Goal: Information Seeking & Learning: Learn about a topic

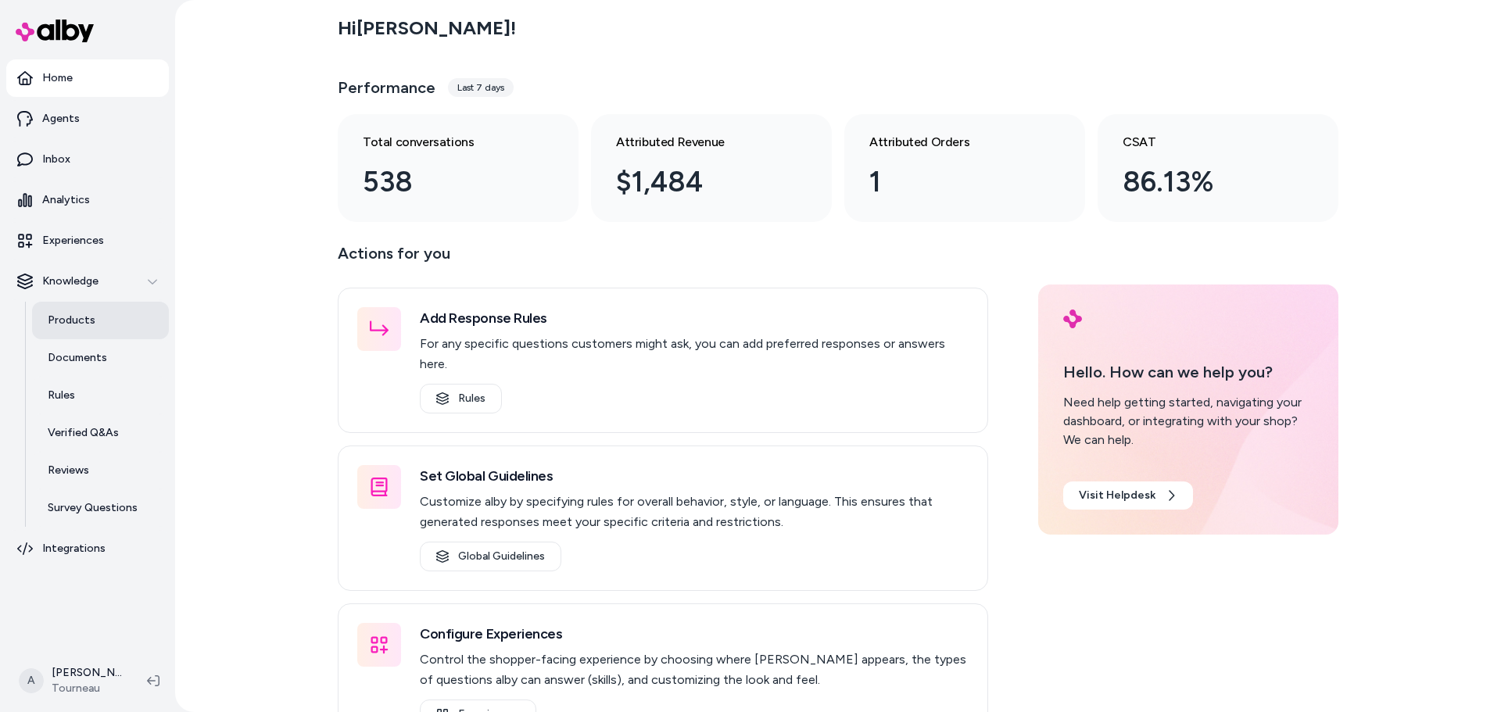
click at [77, 320] on p "Products" at bounding box center [72, 321] width 48 height 16
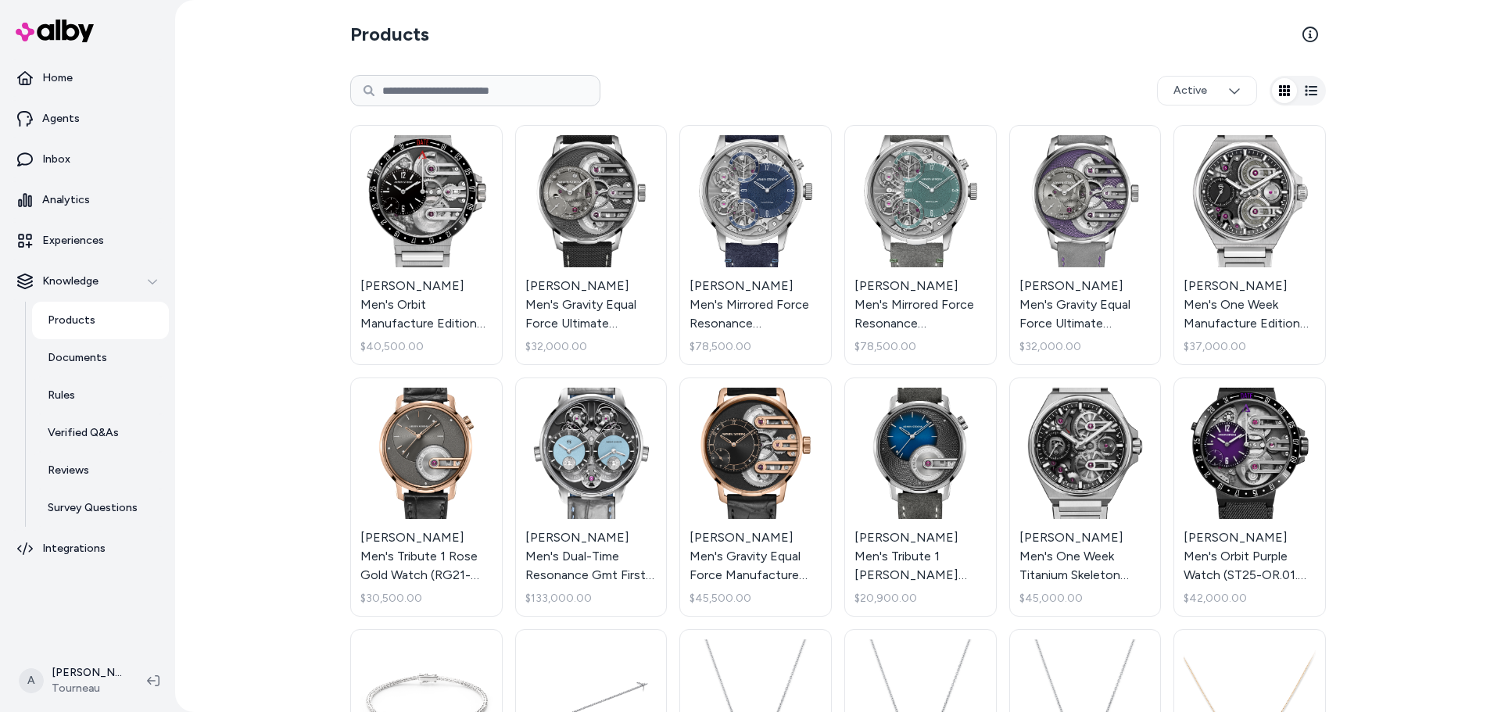
click at [513, 105] on input at bounding box center [475, 90] width 250 height 31
type input "*********"
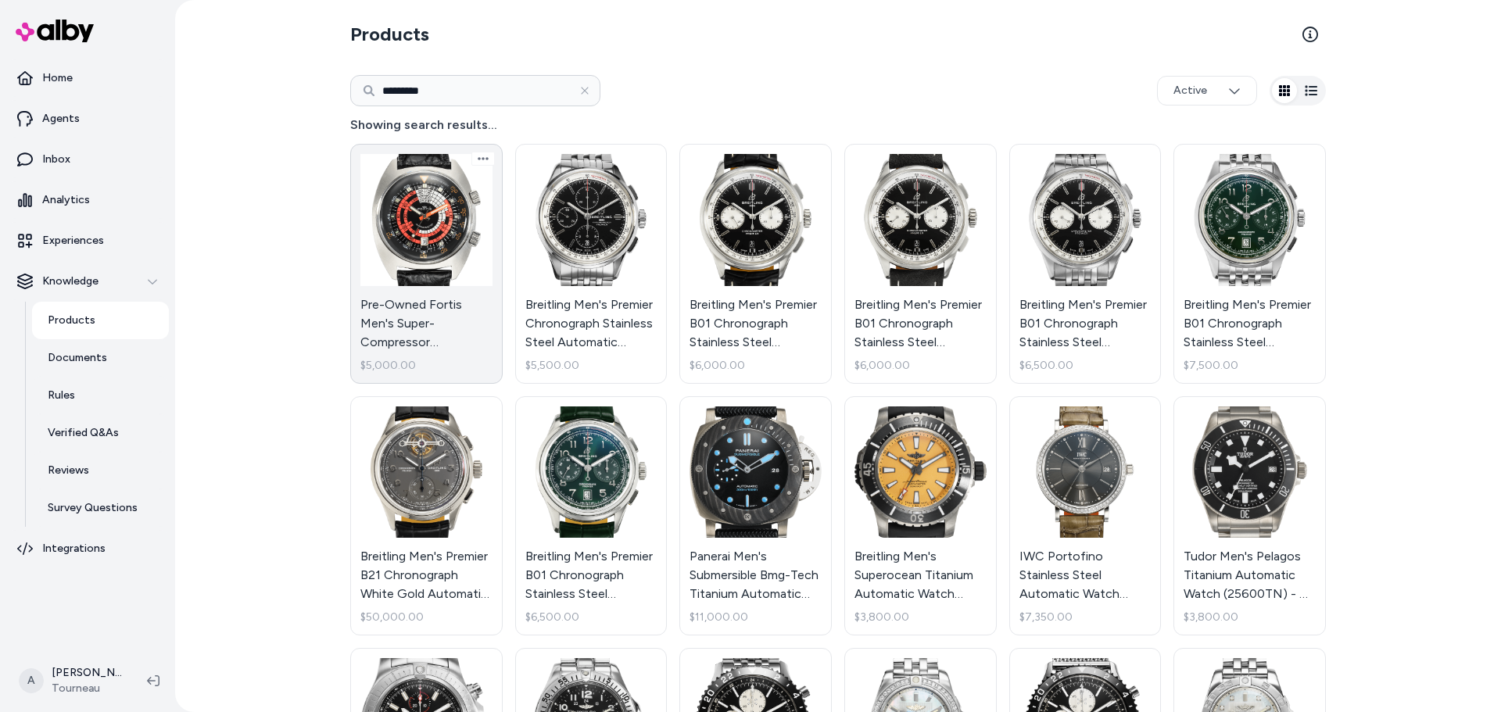
click at [408, 253] on link "Pre-Owned Fortis Men's Super-Compressor Marinemaster Stainless Steel Automatic …" at bounding box center [426, 264] width 152 height 240
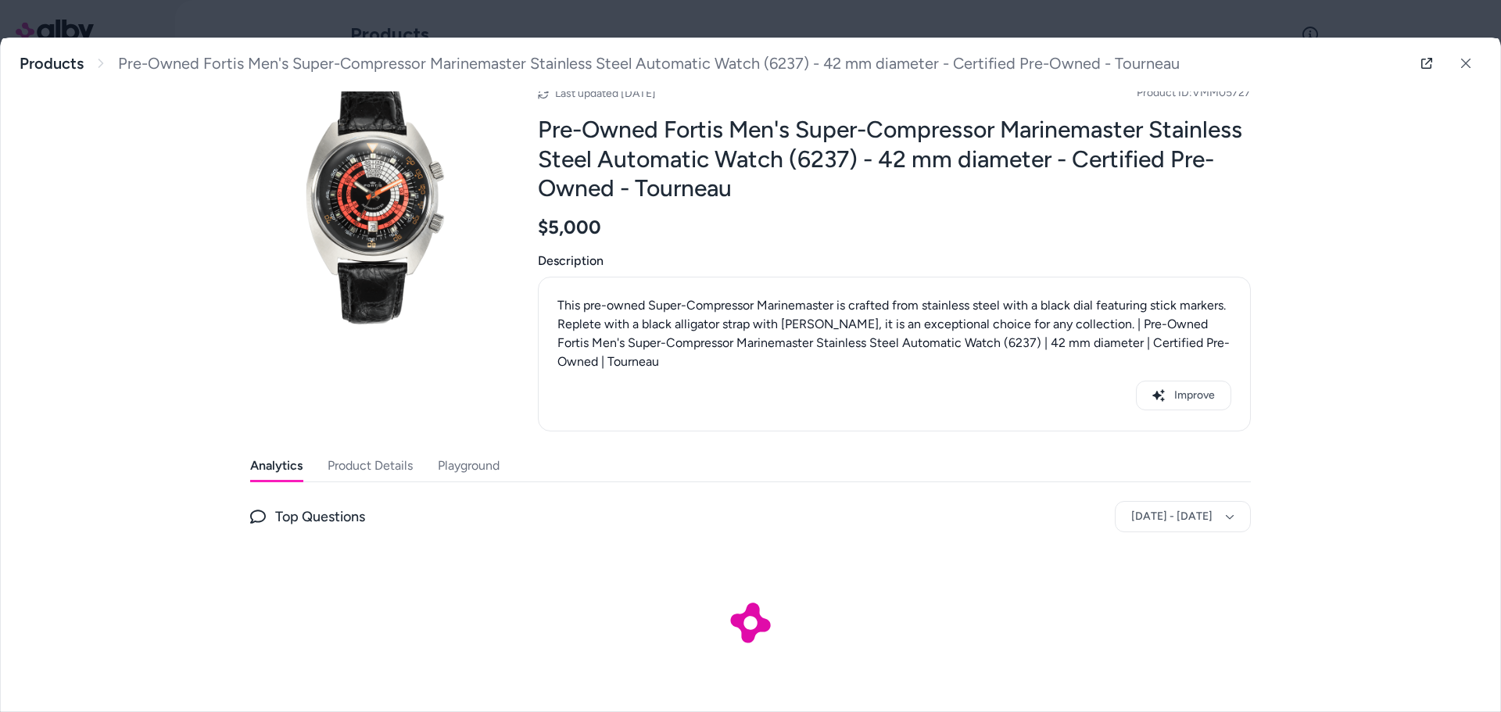
scroll to position [54, 0]
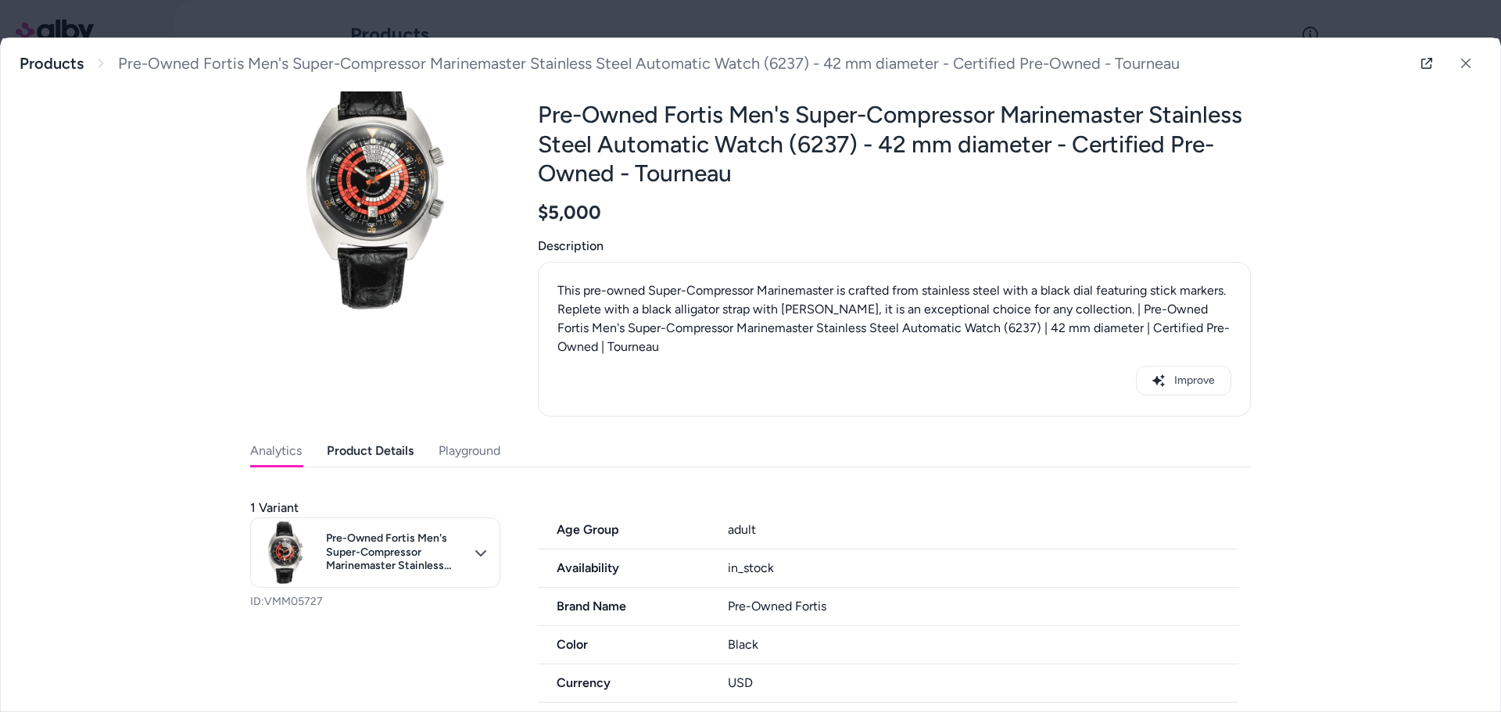
click at [400, 454] on button "Product Details" at bounding box center [370, 450] width 87 height 31
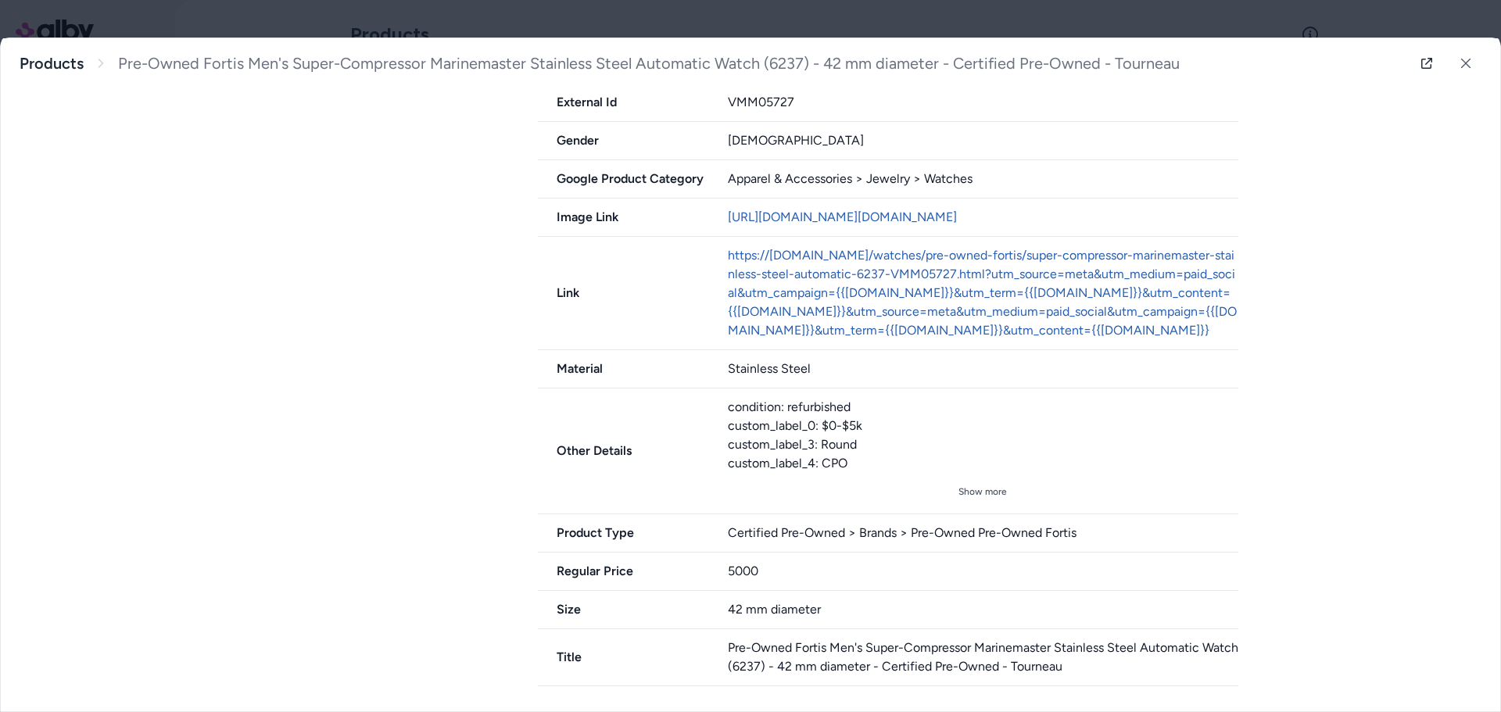
scroll to position [824, 0]
click at [639, 533] on span "Product Type" at bounding box center [623, 533] width 171 height 19
click at [1419, 356] on div "Pre-Owned Fortis Men's Super-Compressor Marinemaster Stainless Steel Automatic …" at bounding box center [750, 374] width 1499 height 673
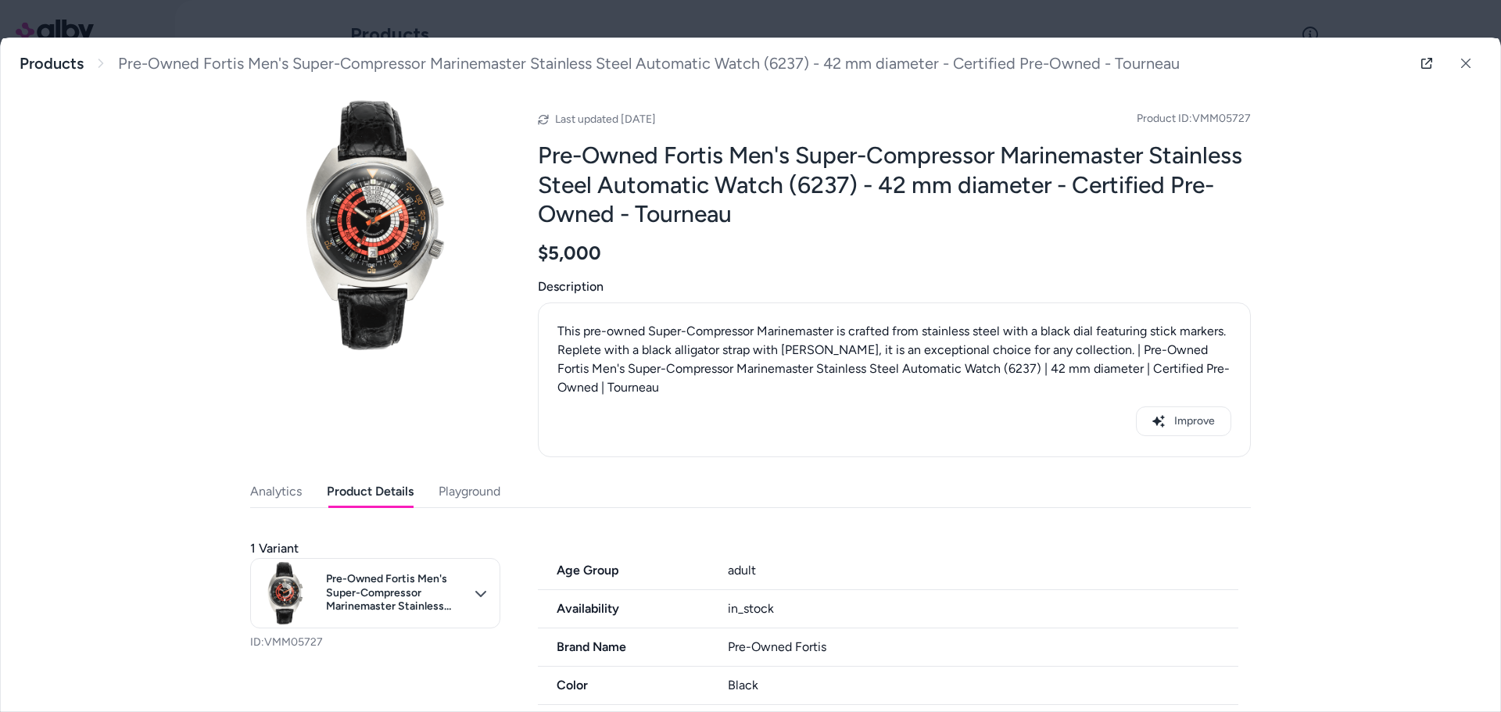
scroll to position [0, 0]
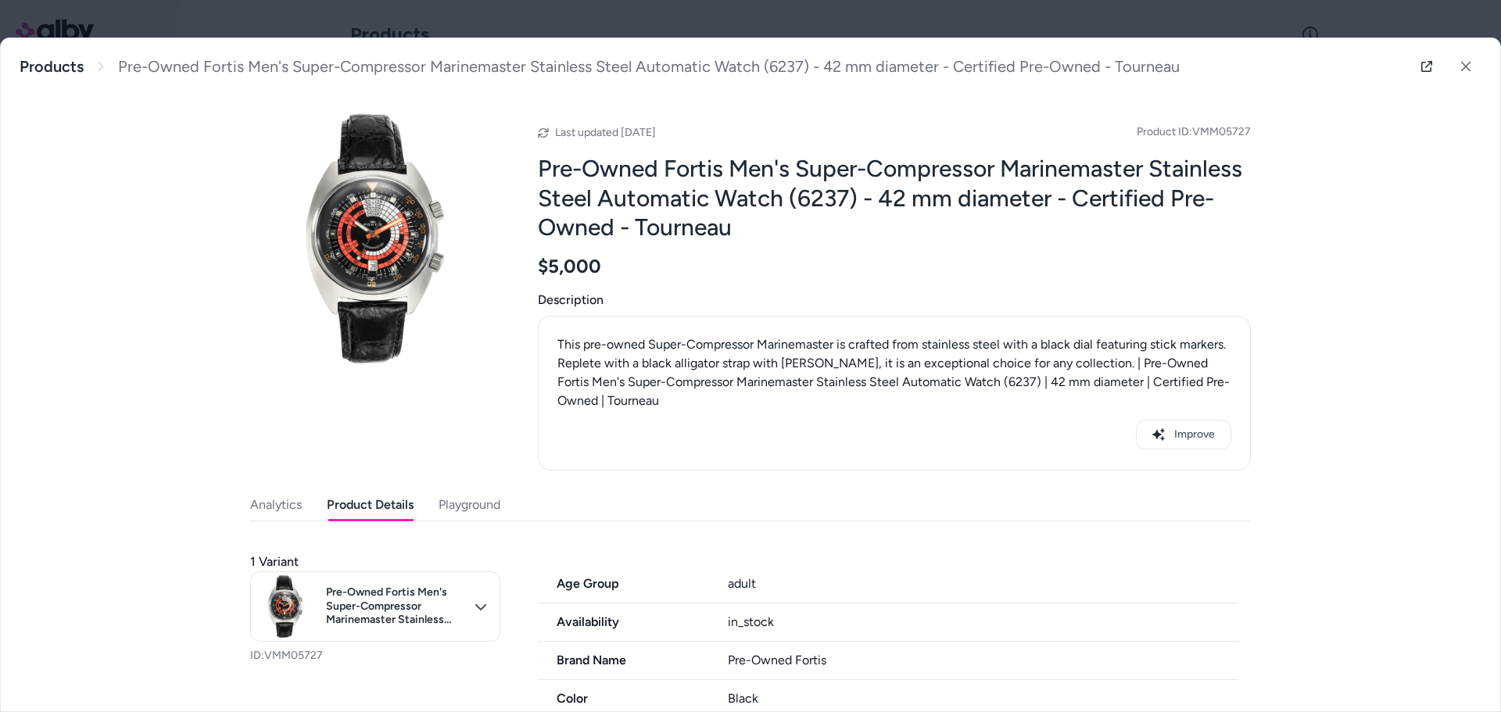
click at [267, 506] on button "Analytics" at bounding box center [276, 504] width 52 height 31
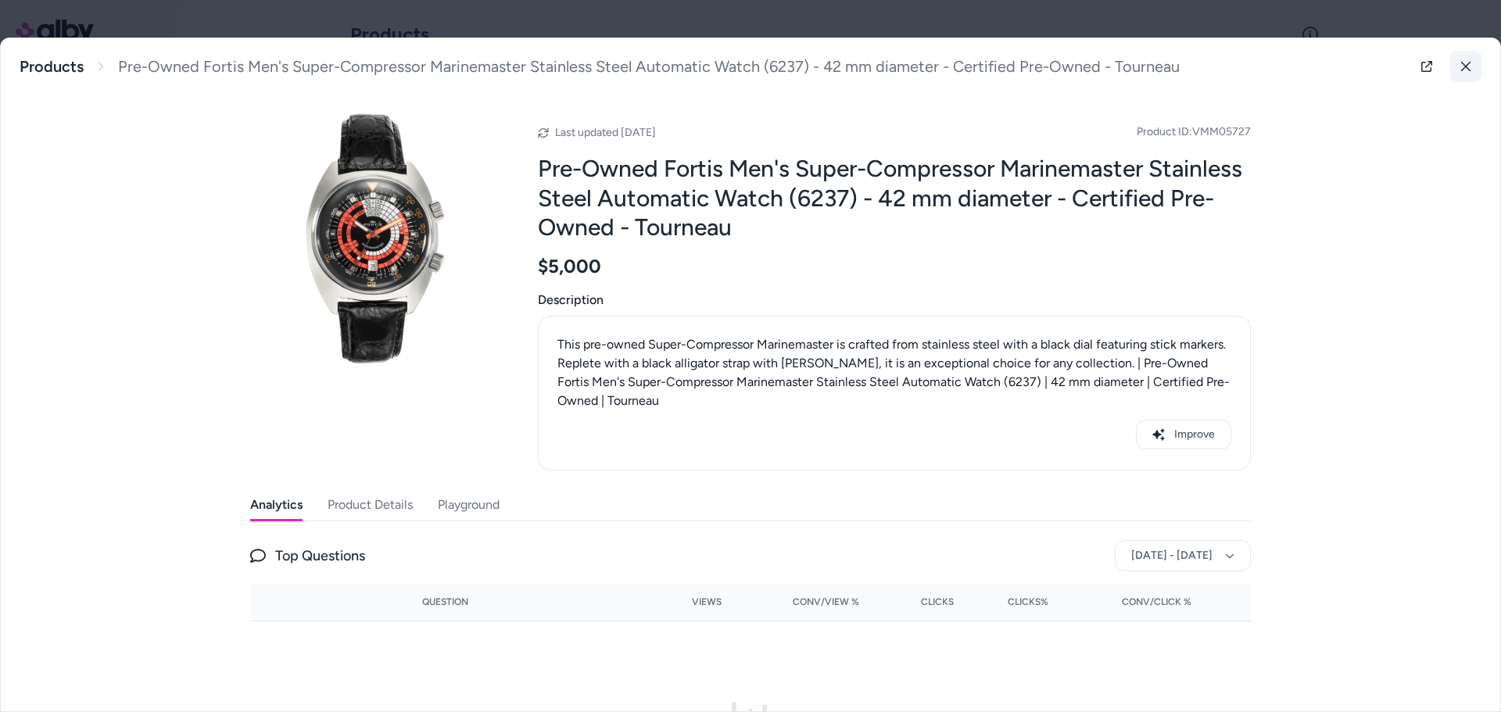
click at [1462, 65] on icon at bounding box center [1465, 66] width 11 height 11
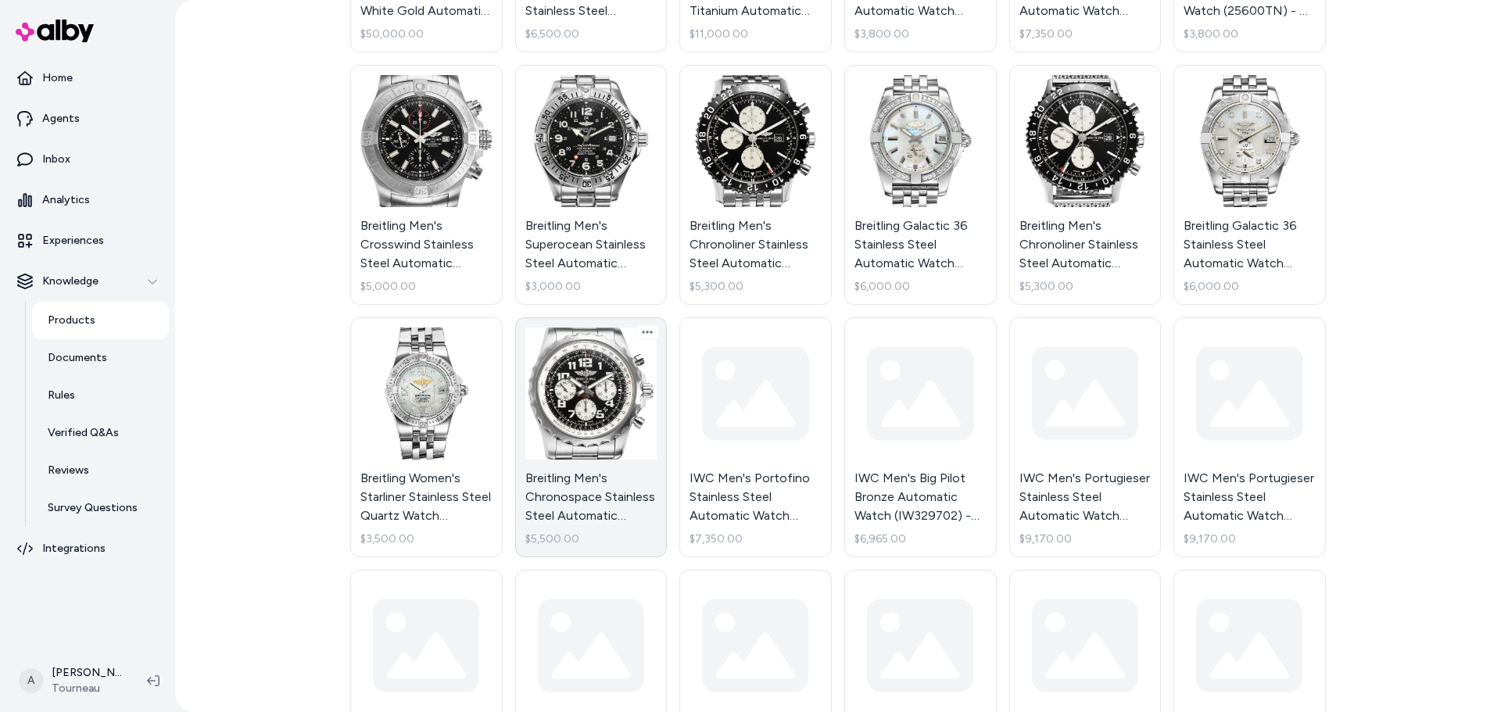
scroll to position [625, 0]
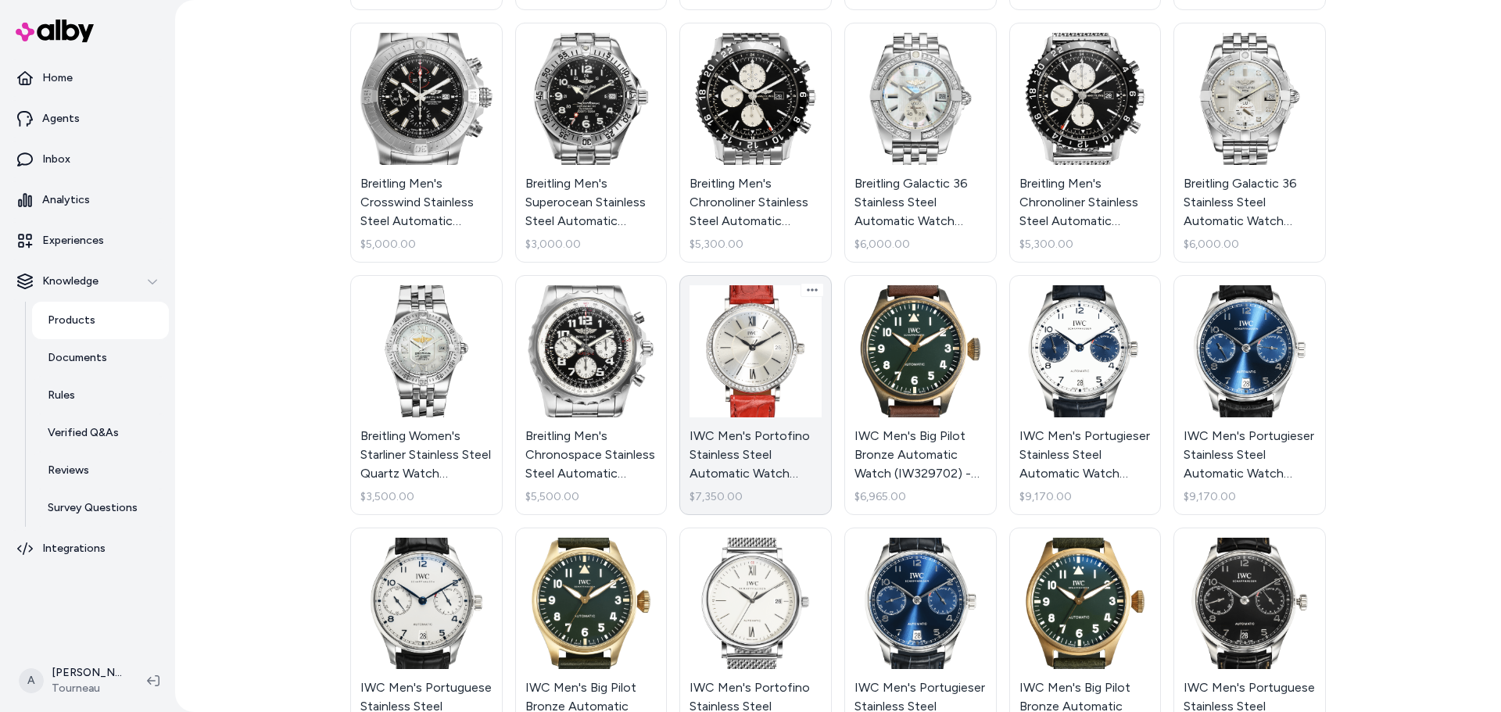
click at [764, 432] on link "IWC Men's Portofino Stainless Steel Automatic Watch (IW458109) - 37 mm diameter…" at bounding box center [755, 395] width 152 height 240
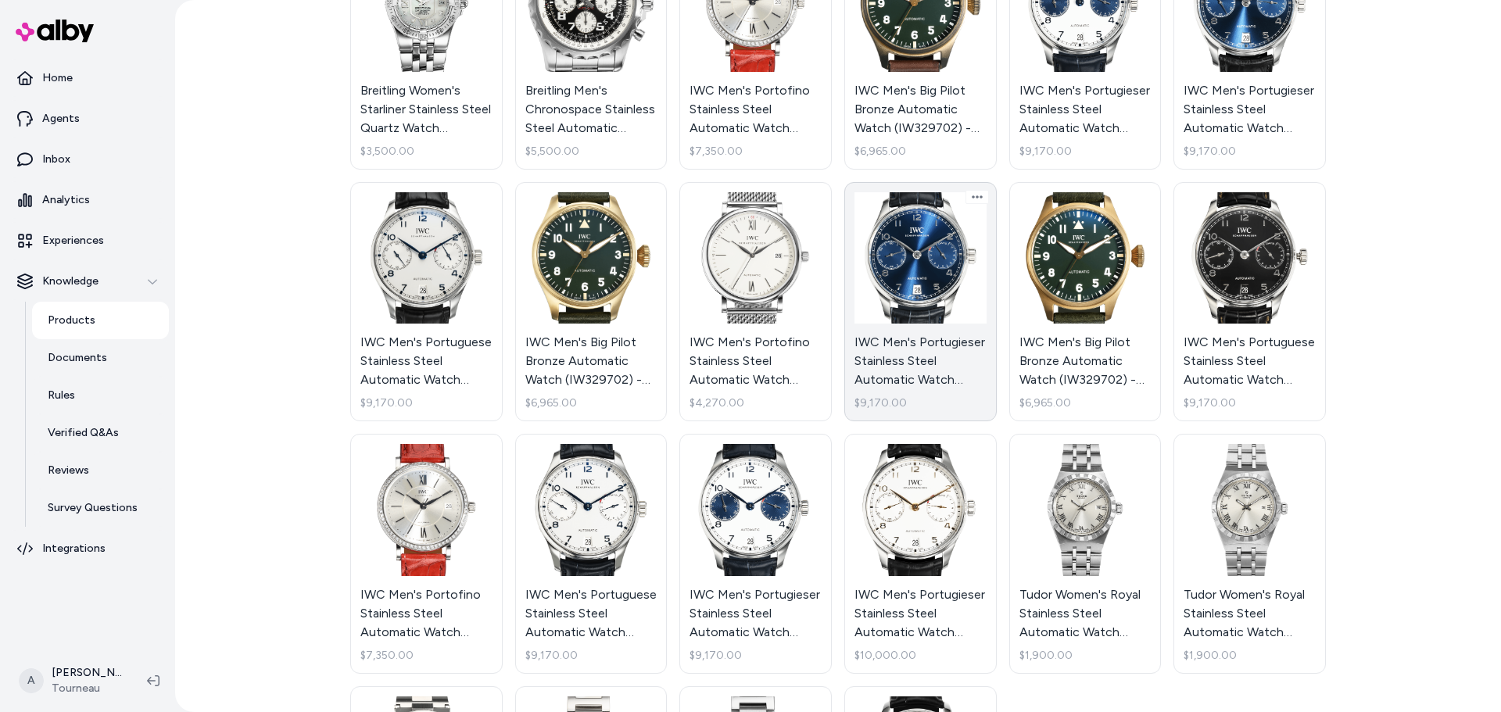
scroll to position [1016, 0]
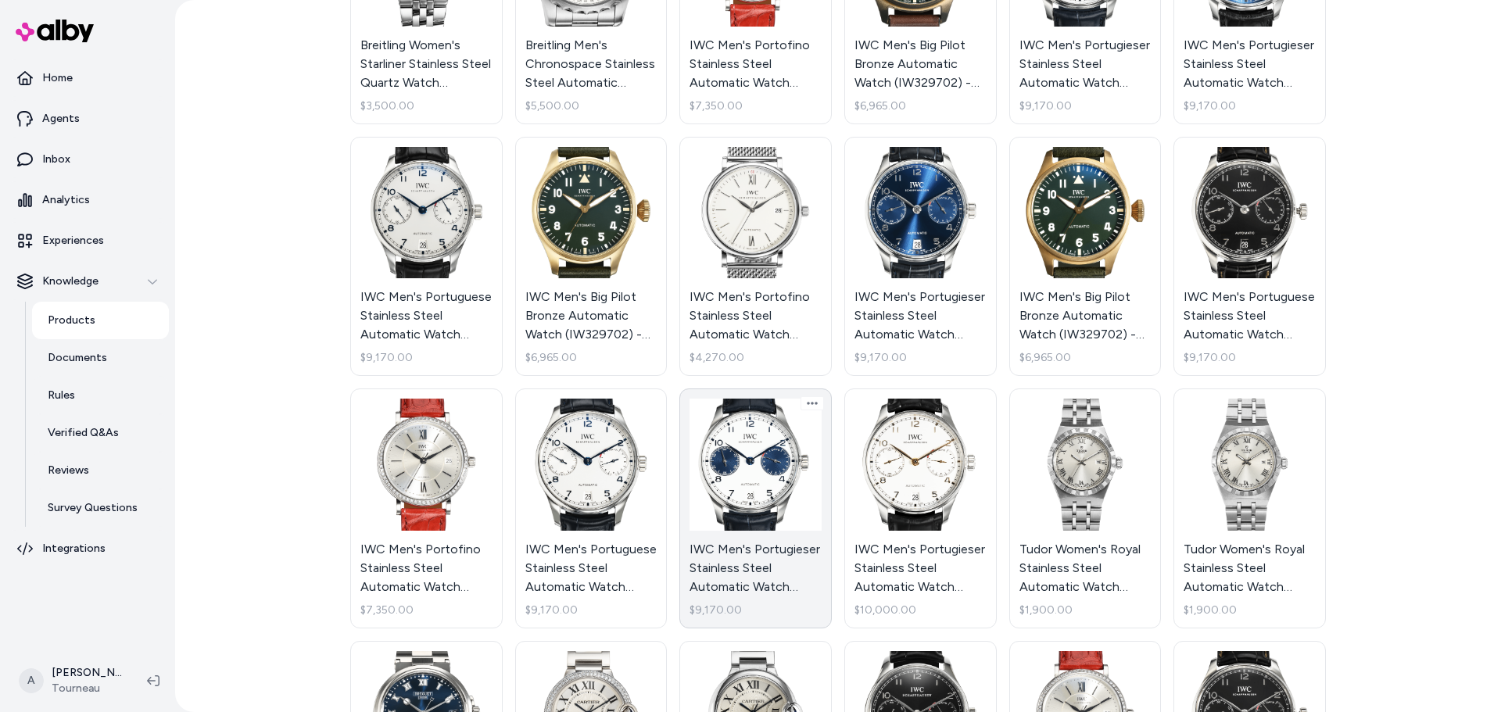
click at [775, 470] on link "IWC Men's Portugieser Stainless Steel Automatic Watch (IW500715) - 42 mm diamet…" at bounding box center [755, 508] width 152 height 240
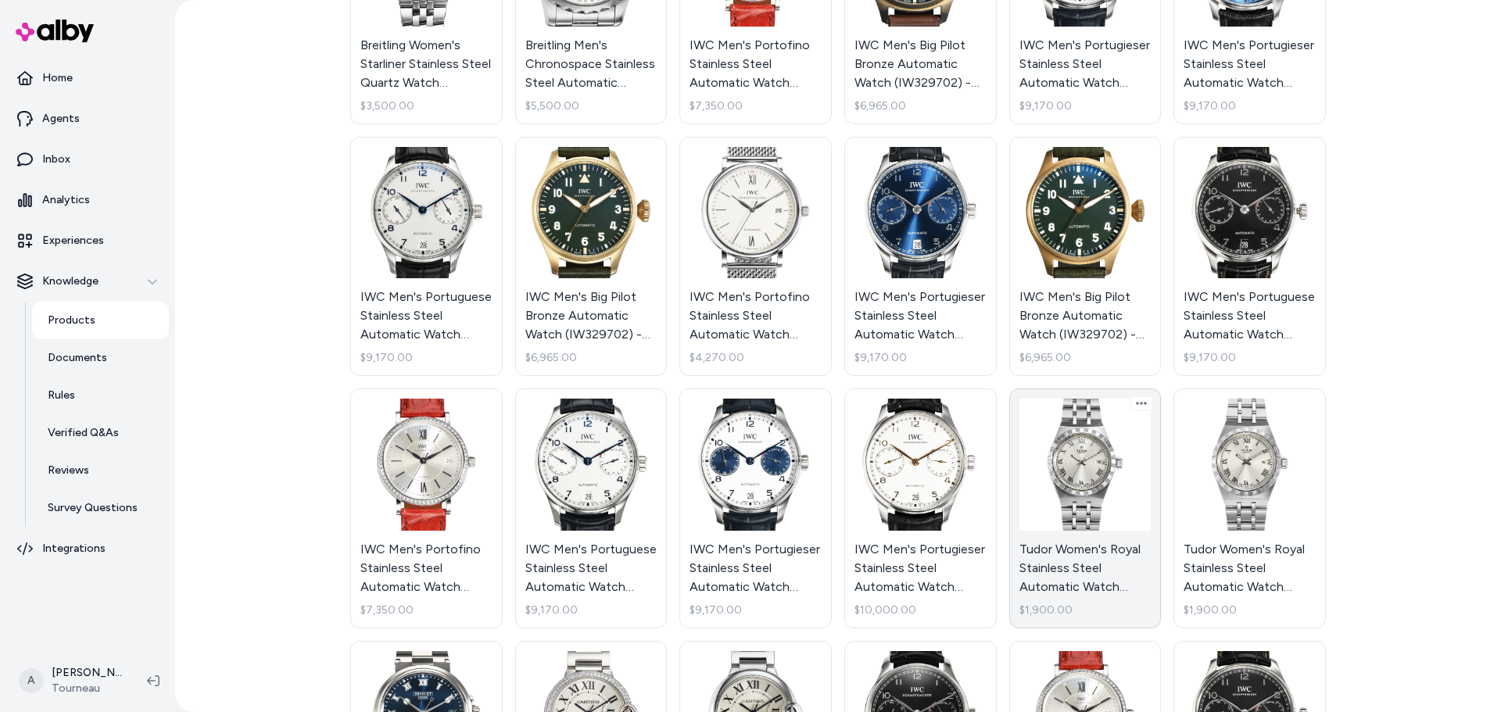
click at [1065, 478] on link "Tudor Women's Royal Stainless Steel Automatic Watch (28300) - 28 mm diameter - …" at bounding box center [1085, 508] width 152 height 240
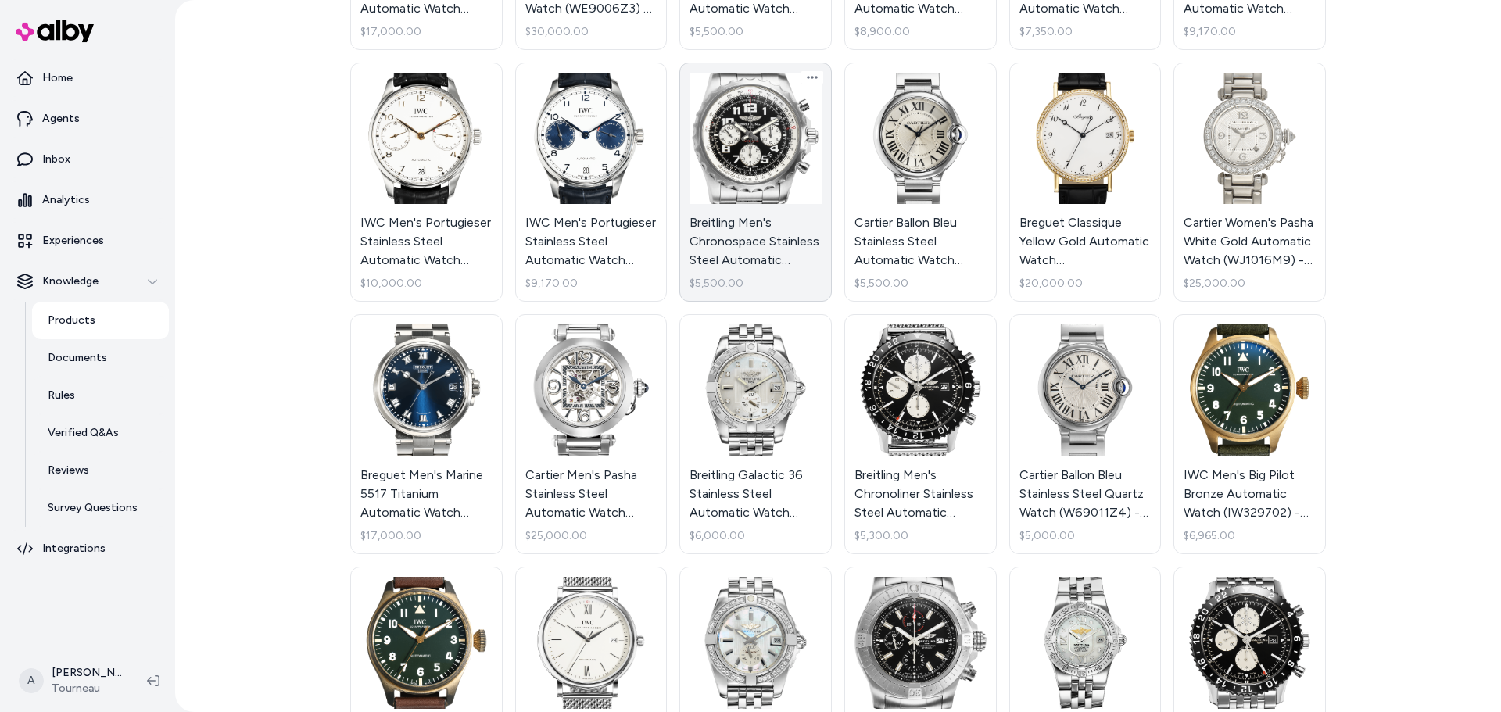
scroll to position [1963, 0]
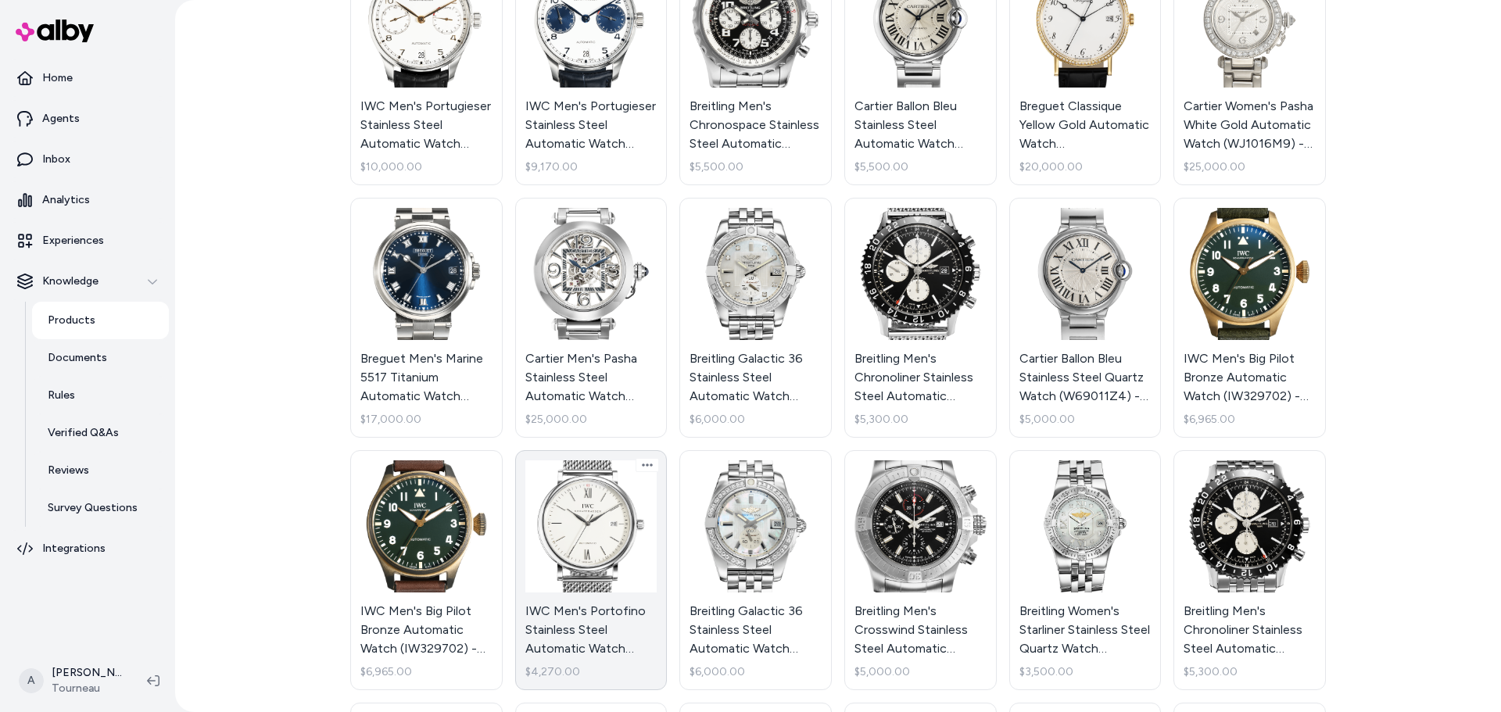
click at [567, 508] on link "IWC Men's Portofino Stainless Steel Automatic Watch (IW356505) - 40 mm diameter…" at bounding box center [591, 570] width 152 height 240
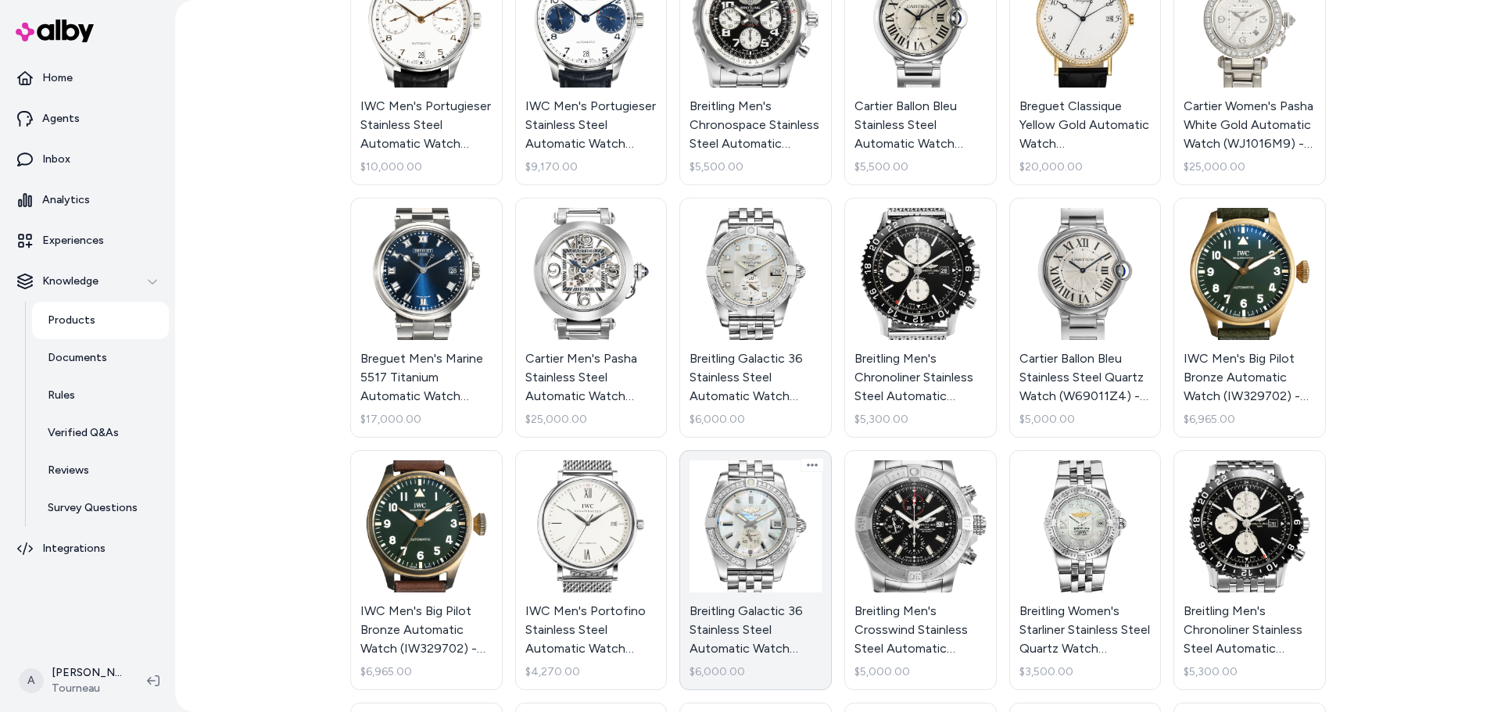
click at [715, 533] on link "Breitling Galactic 36 Stainless Steel Automatic Watch (A37330) - 36 mm diameter…" at bounding box center [755, 570] width 152 height 240
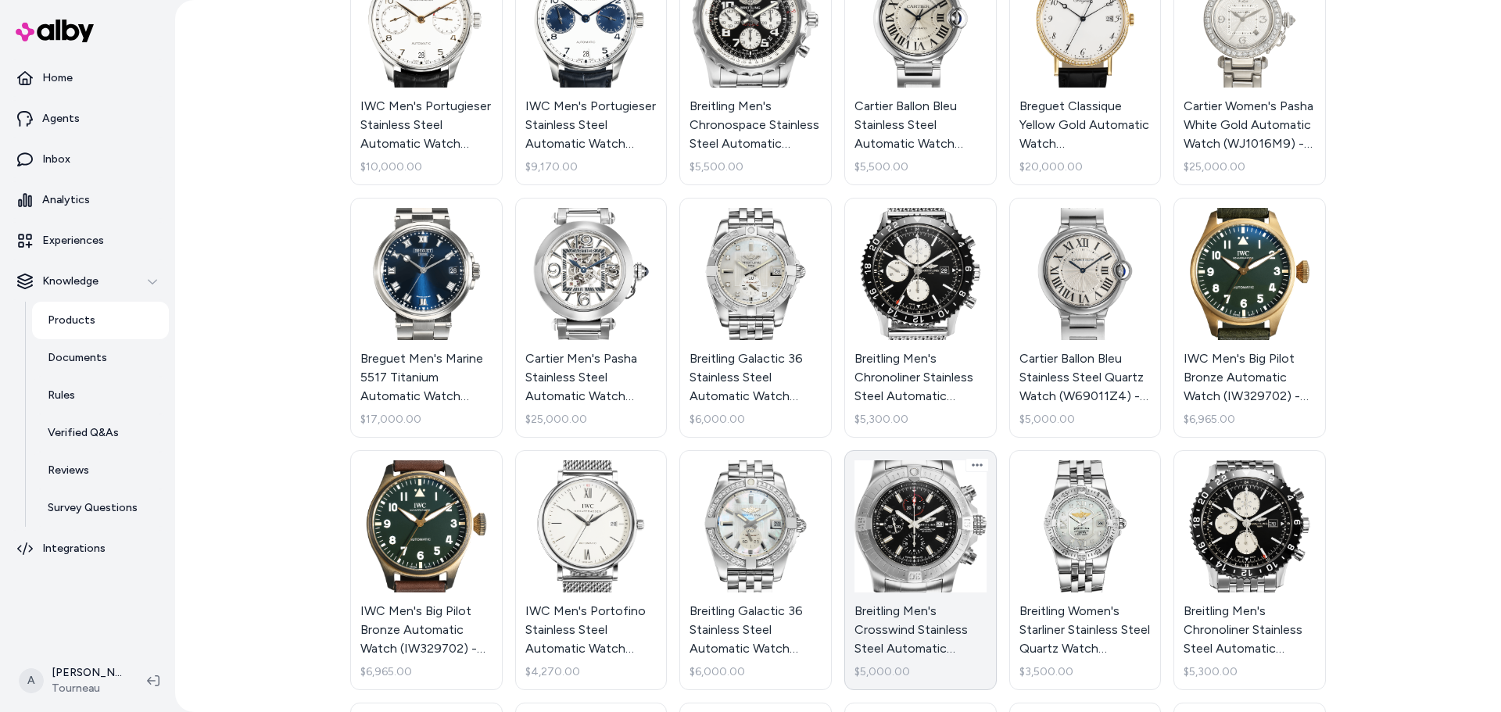
click at [893, 532] on link "Breitling Men's Crosswind Stainless Steel Automatic Watch (A13375) - 48 mm diam…" at bounding box center [920, 570] width 152 height 240
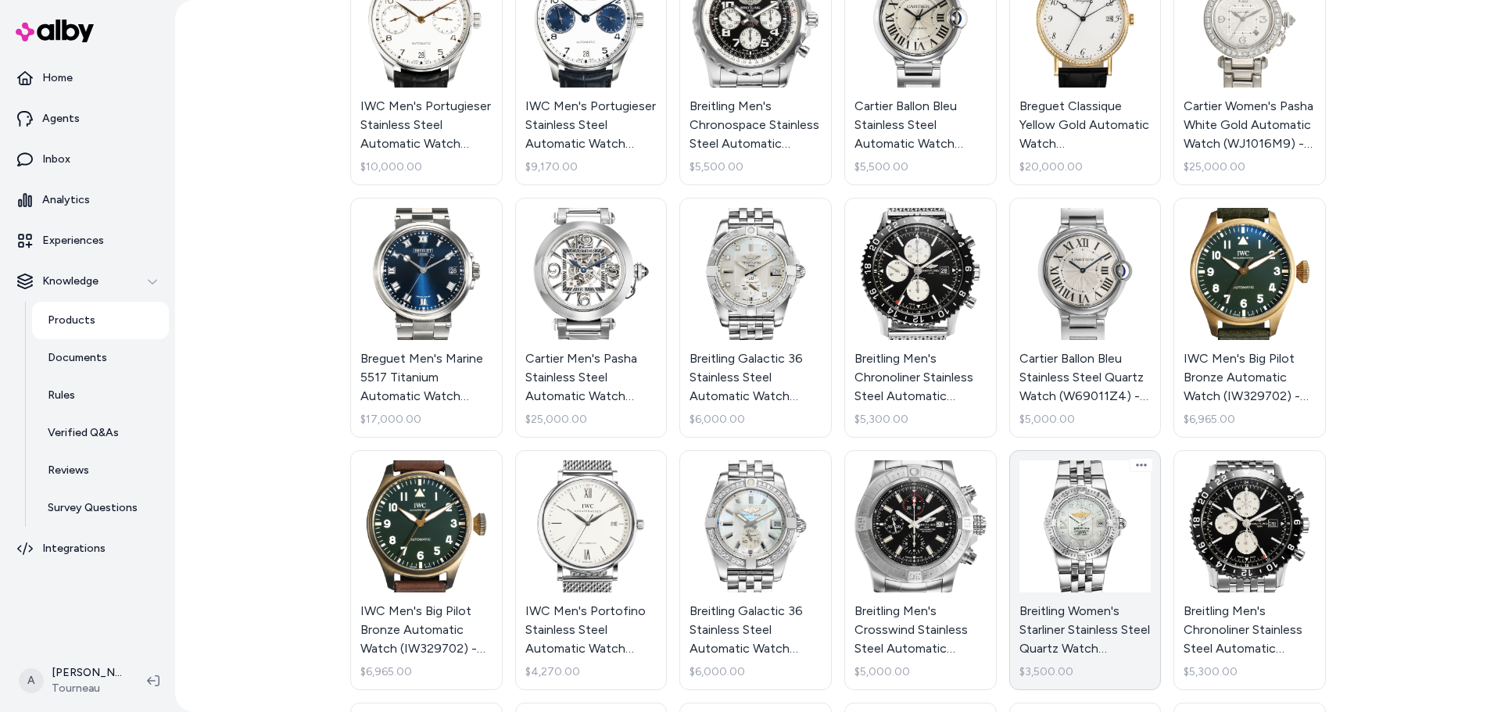
click at [1068, 531] on link "Breitling Women's Starliner Stainless Steel Quartz Watch (A71340) - 30 mm diame…" at bounding box center [1085, 570] width 152 height 240
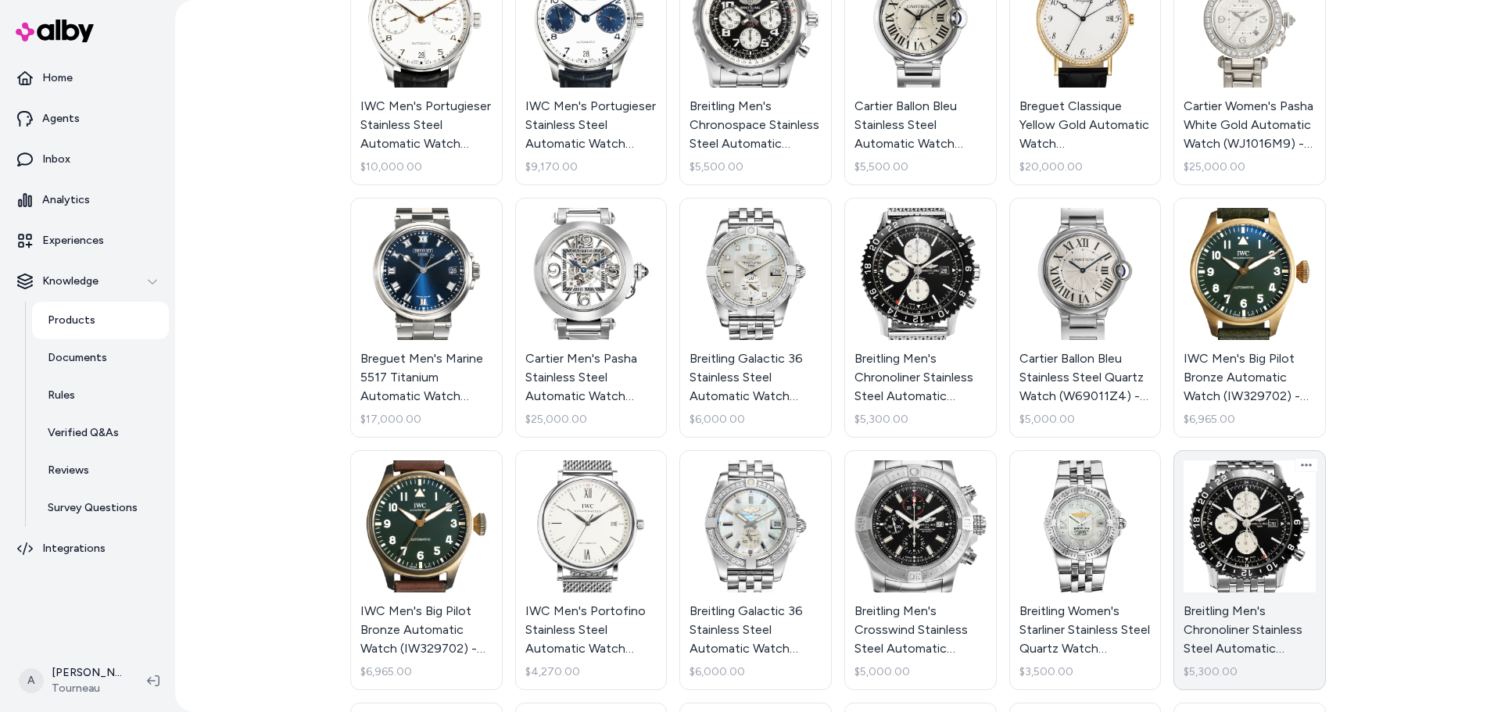
click at [1212, 531] on link "Breitling Men's Chronoliner Stainless Steel Automatic Watch (Y24310) - 46 mm di…" at bounding box center [1249, 570] width 152 height 240
